Goal: Information Seeking & Learning: Learn about a topic

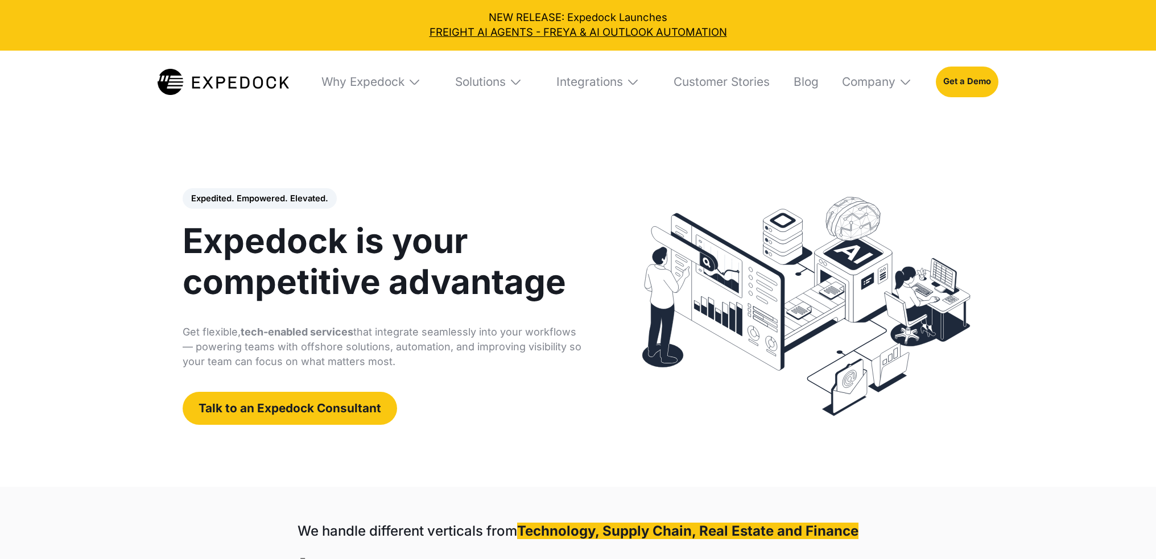
select select
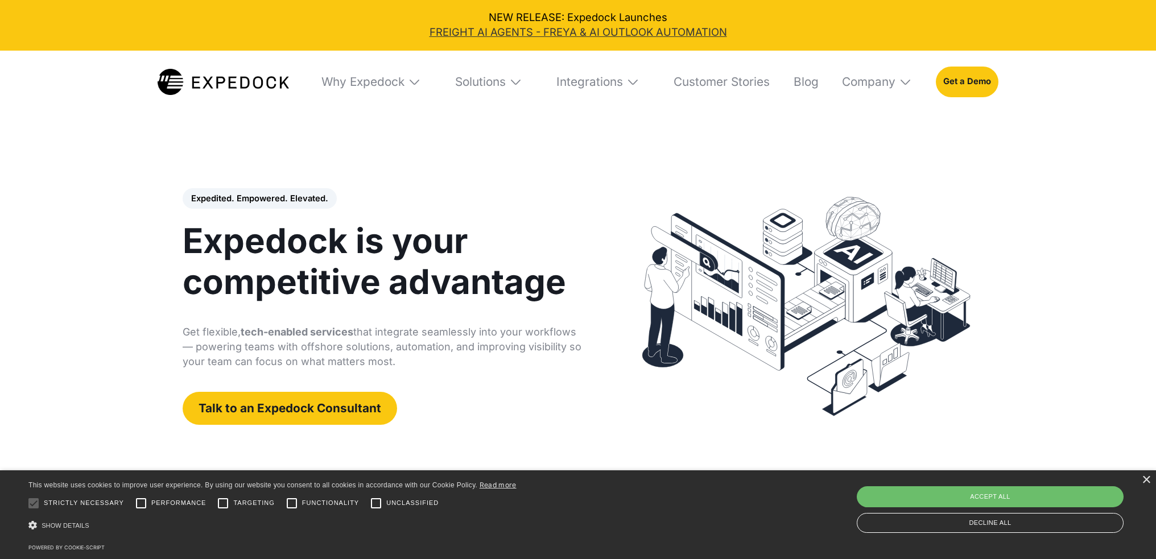
click at [510, 34] on link "FREIGHT AI AGENTS - FREYA & AI OUTLOOK AUTOMATION" at bounding box center [577, 32] width 1135 height 15
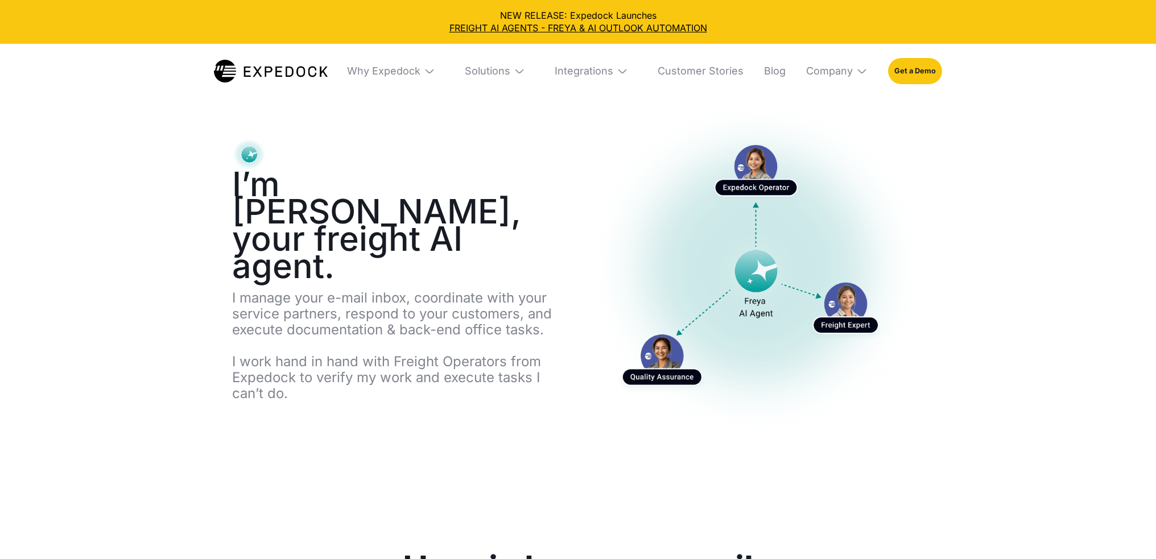
select select
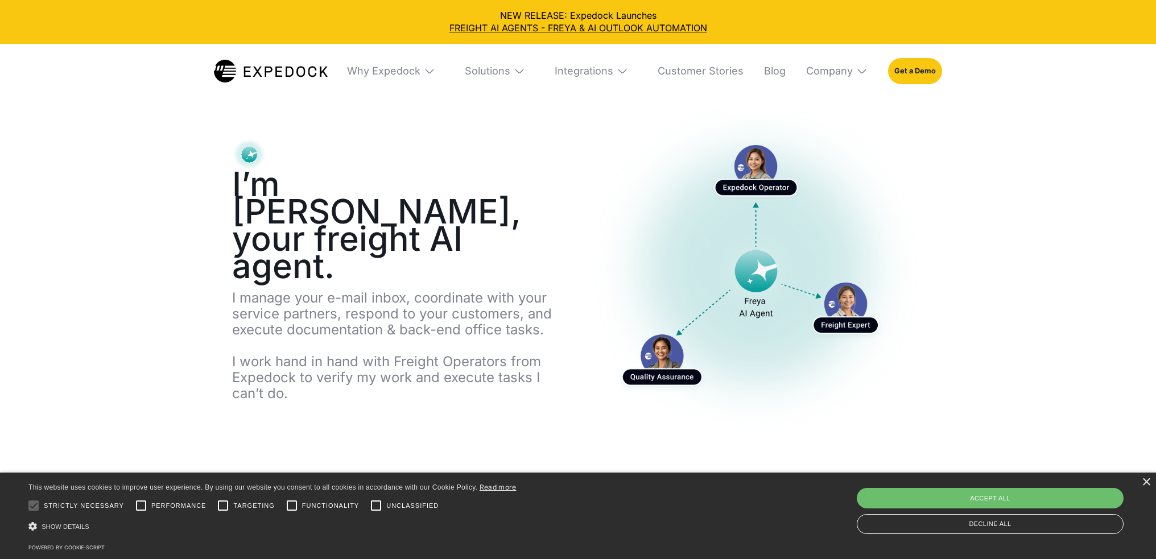
scroll to position [171, 0]
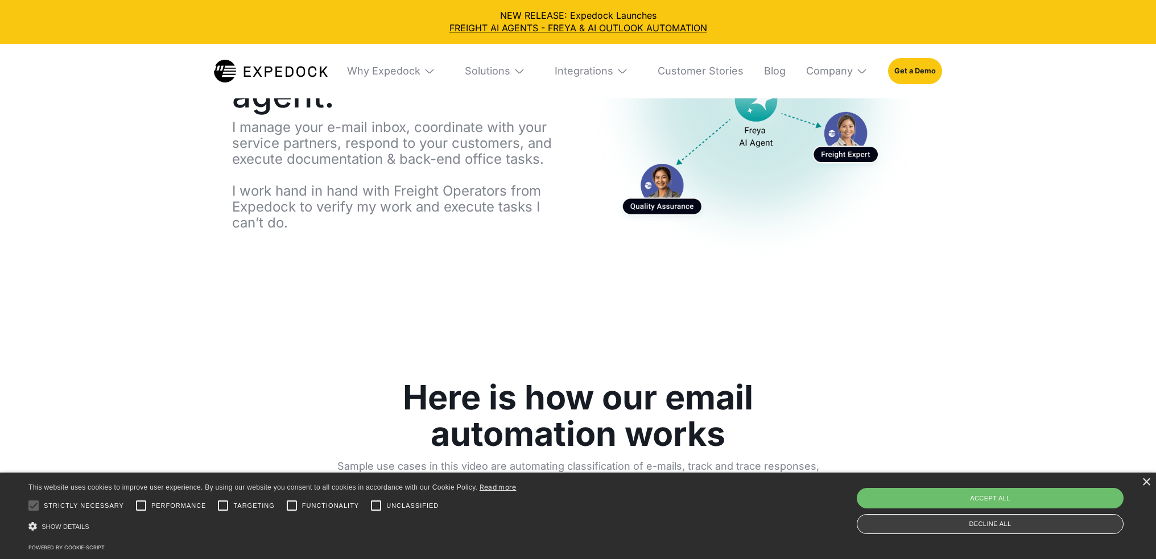
click at [869, 528] on div "Decline all" at bounding box center [990, 524] width 267 height 20
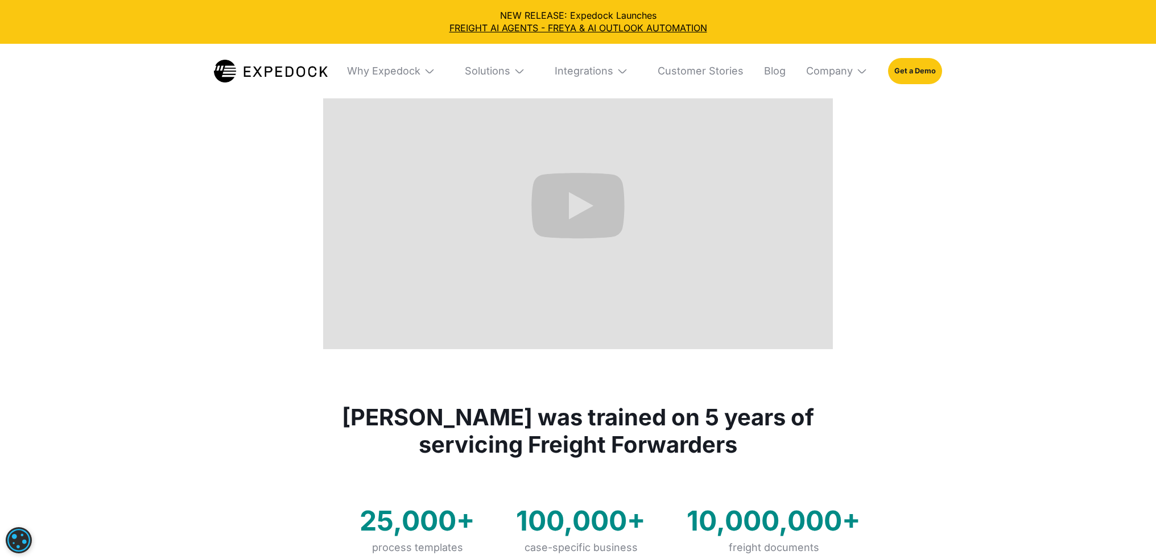
scroll to position [455, 0]
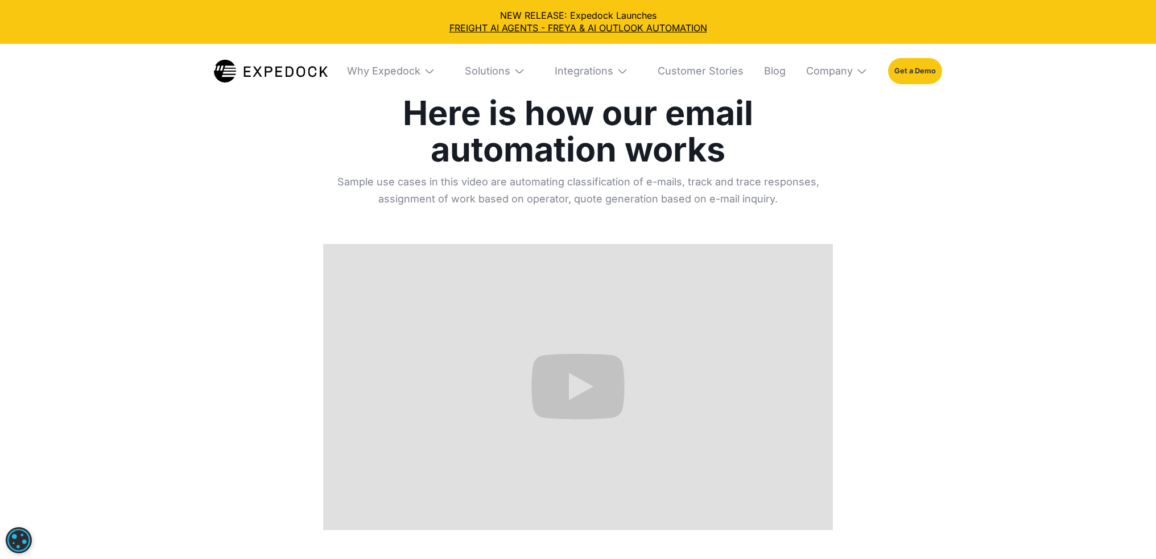
click at [895, 79] on link "Get a Demo" at bounding box center [915, 71] width 54 height 26
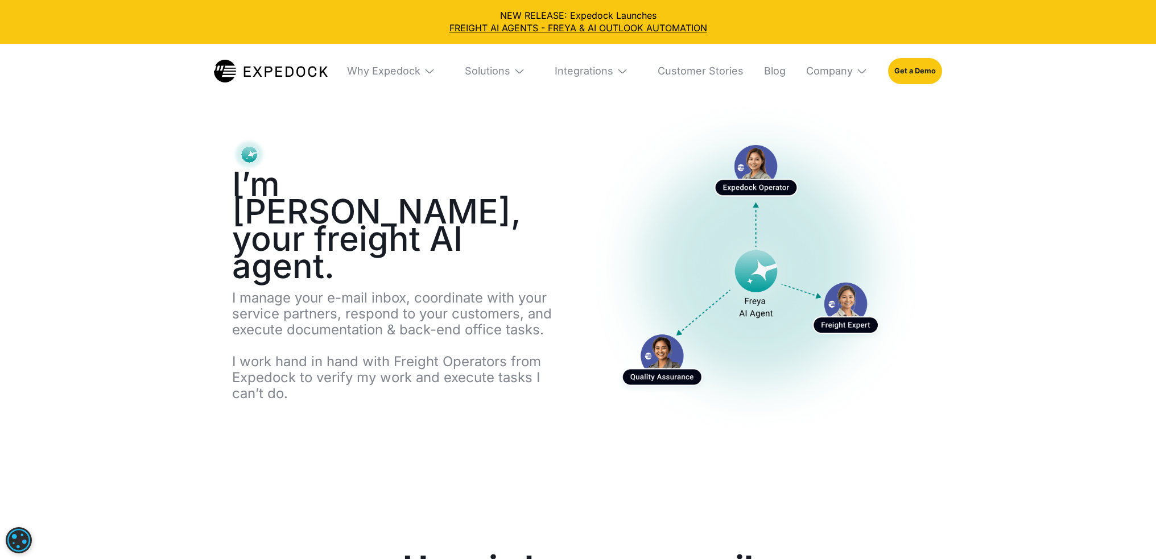
click at [519, 73] on img at bounding box center [519, 70] width 11 height 11
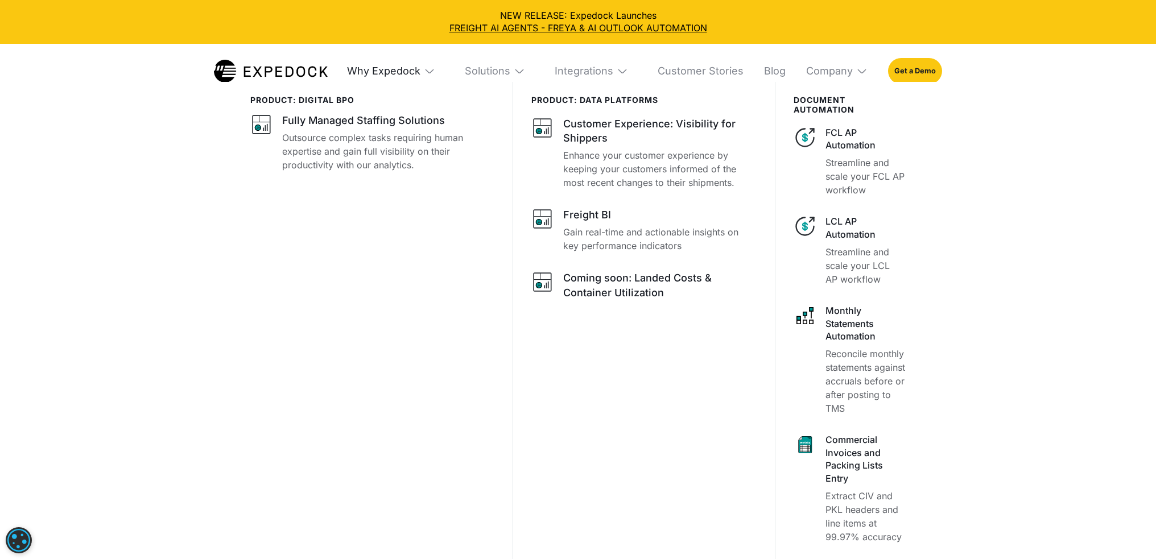
click at [419, 69] on div "Why Expedock" at bounding box center [383, 71] width 73 height 13
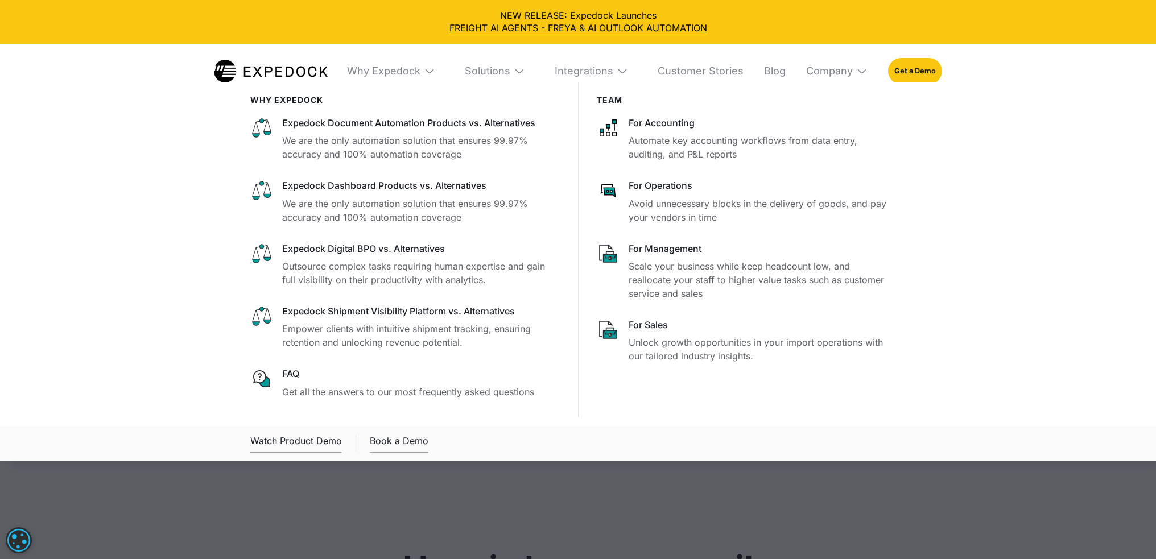
click at [523, 69] on img at bounding box center [519, 70] width 11 height 11
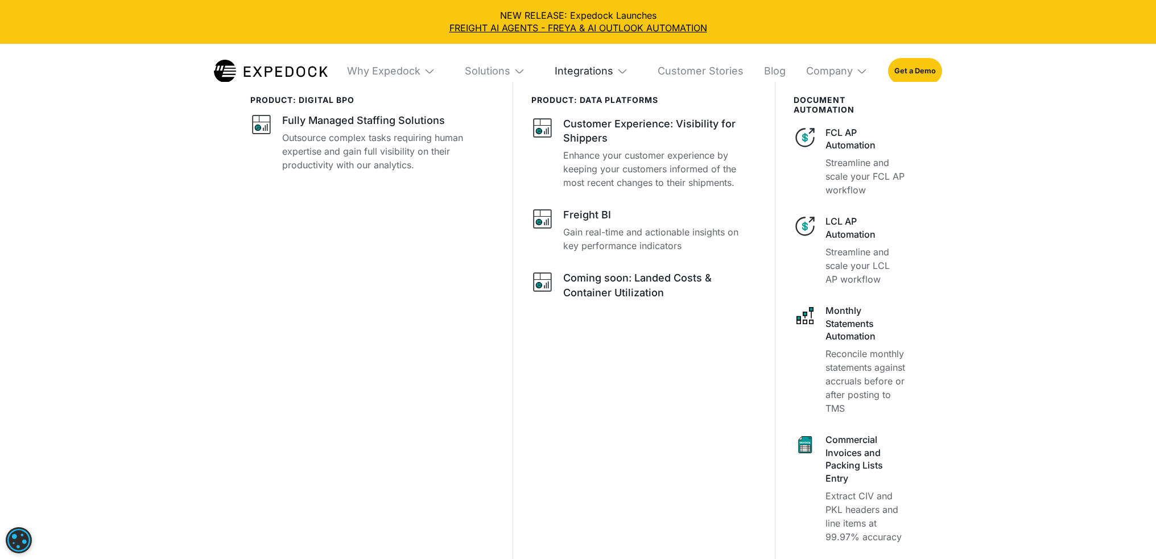
click at [585, 72] on div "Integrations" at bounding box center [584, 71] width 59 height 13
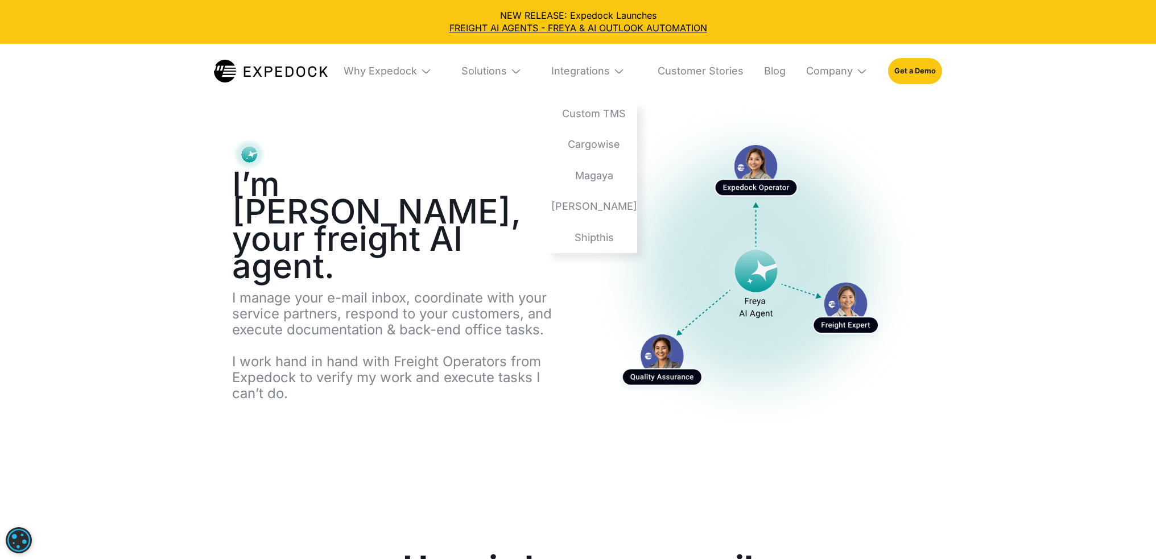
click at [514, 386] on div "I’m Freya, your freight AI agent. I manage your e-mail inbox, coordinate with y…" at bounding box center [401, 276] width 338 height 277
click at [605, 71] on div "Integrations" at bounding box center [584, 71] width 59 height 13
click at [605, 117] on link "Custom TMS" at bounding box center [589, 113] width 95 height 31
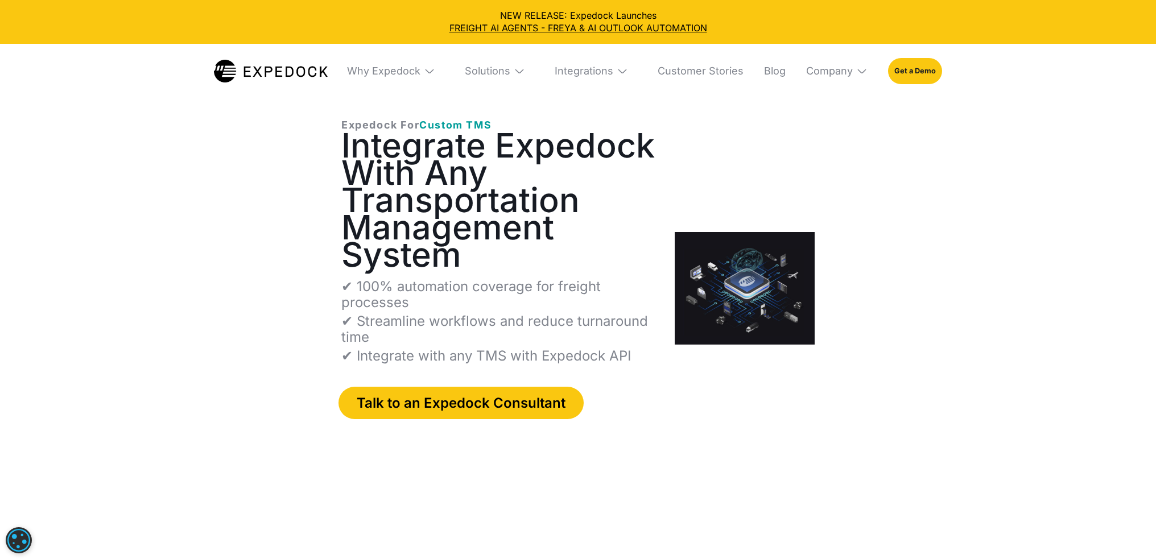
select select
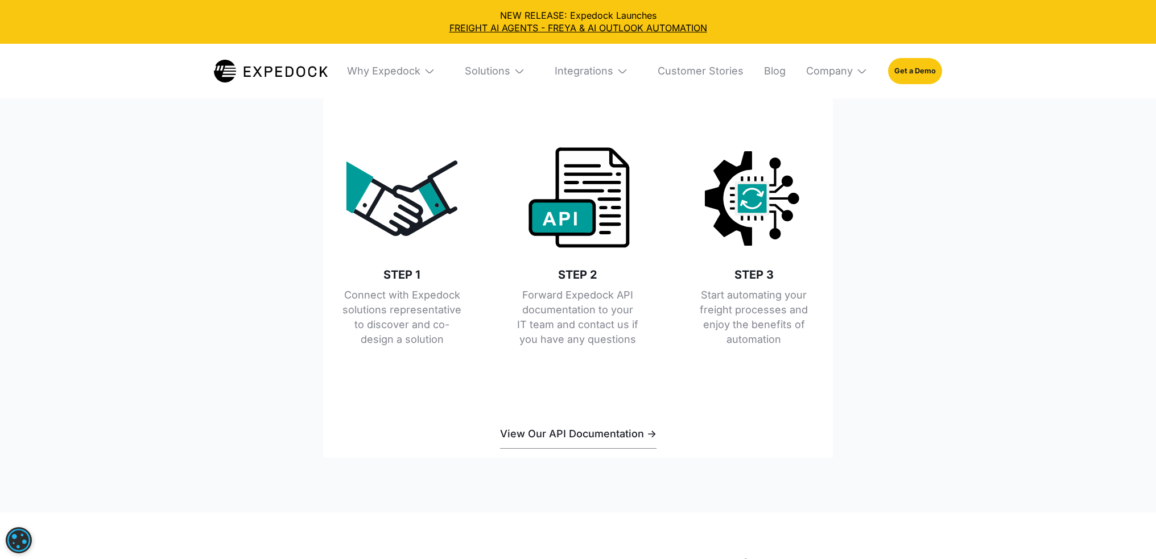
scroll to position [2844, 0]
